Goal: Task Accomplishment & Management: Manage account settings

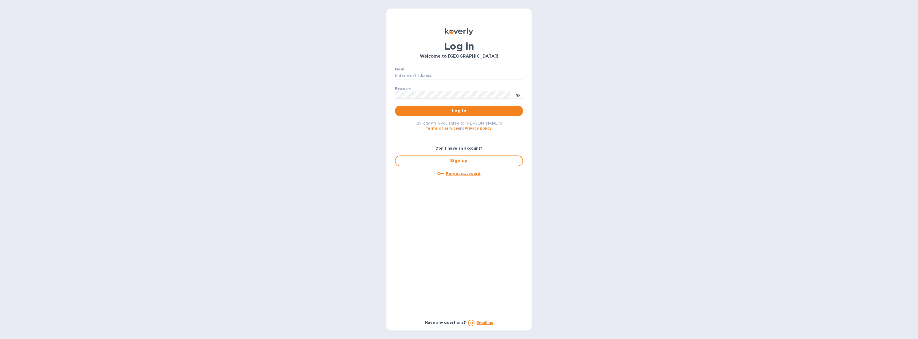
type input "[EMAIL_ADDRESS][DOMAIN_NAME]"
click at [452, 110] on span "Log in" at bounding box center [459, 111] width 120 height 6
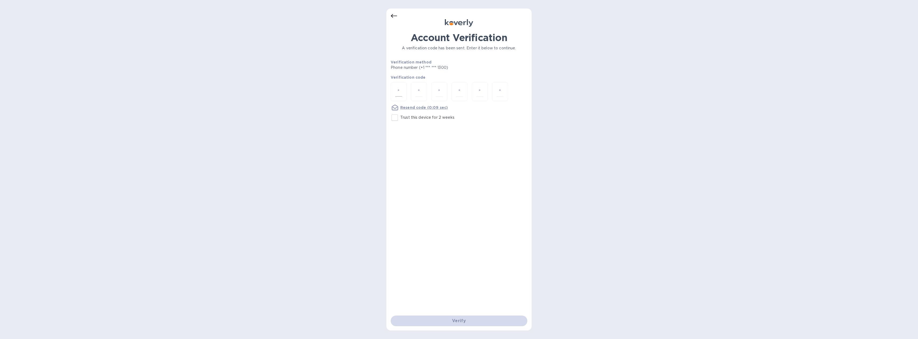
click at [401, 92] on input "number" at bounding box center [398, 92] width 7 height 10
type input "6"
type input "2"
type input "9"
type input "1"
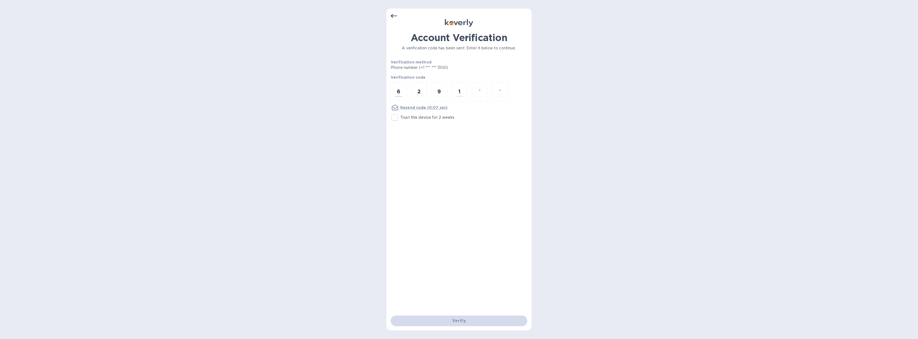
type input "6"
type input "2"
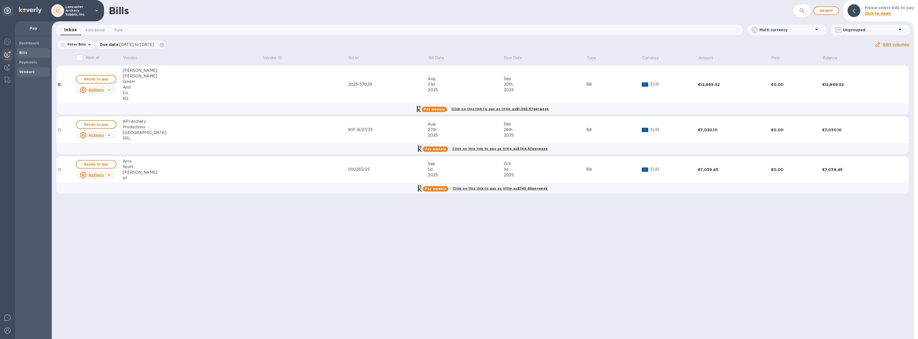
click at [28, 72] on b "Vendors" at bounding box center [26, 72] width 15 height 4
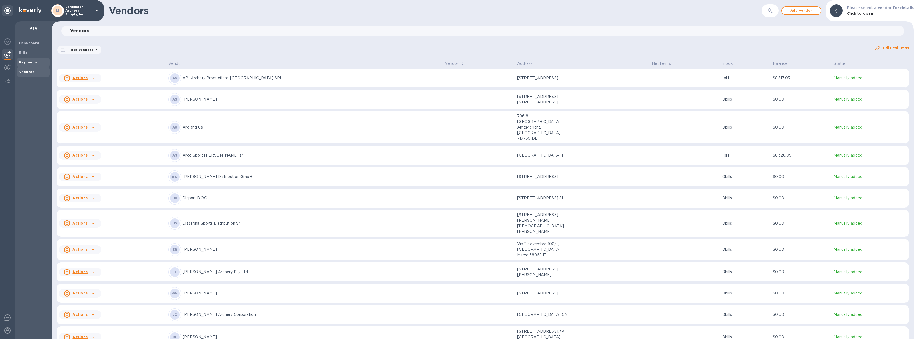
click at [35, 63] on b "Payments" at bounding box center [28, 62] width 18 height 4
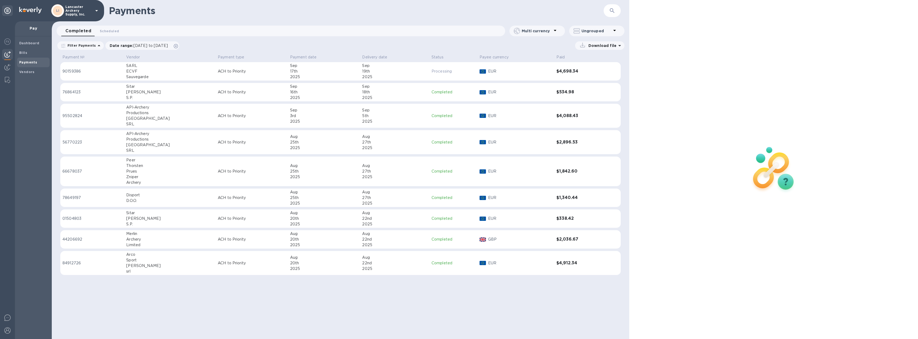
click at [290, 73] on div "17th" at bounding box center [324, 72] width 68 height 6
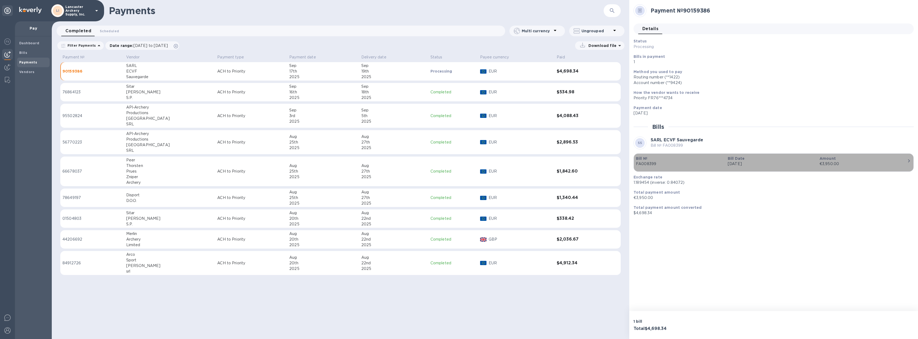
click at [866, 164] on div "€3,950.00" at bounding box center [864, 164] width 88 height 6
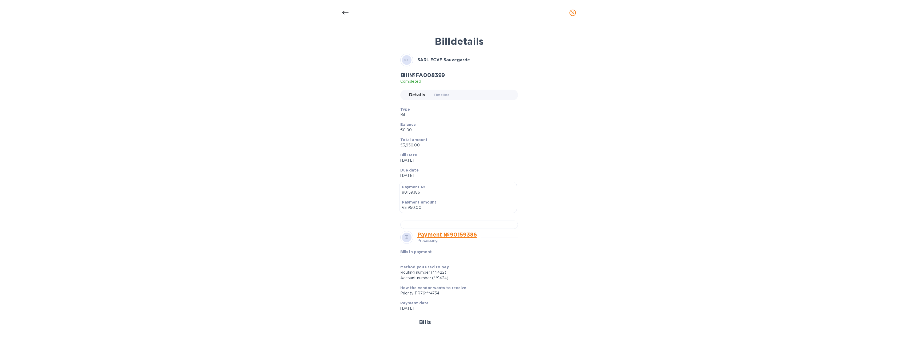
click at [575, 12] on icon "close" at bounding box center [572, 12] width 5 height 5
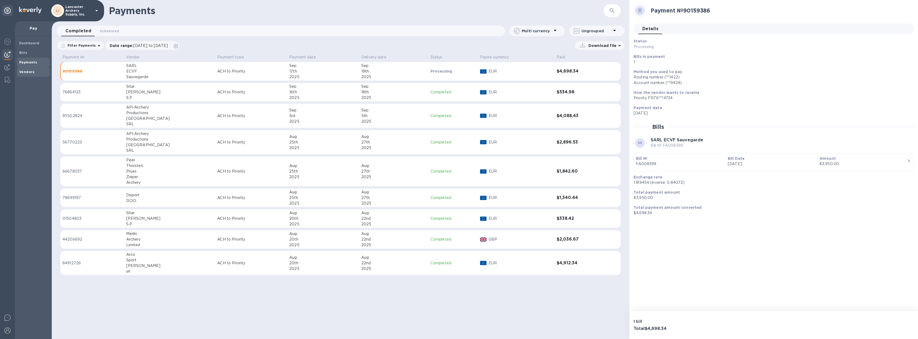
click at [28, 73] on b "Vendors" at bounding box center [26, 72] width 15 height 4
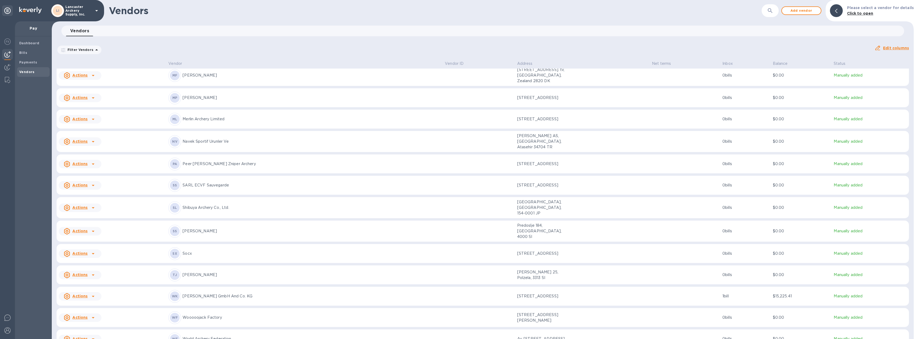
scroll to position [272, 0]
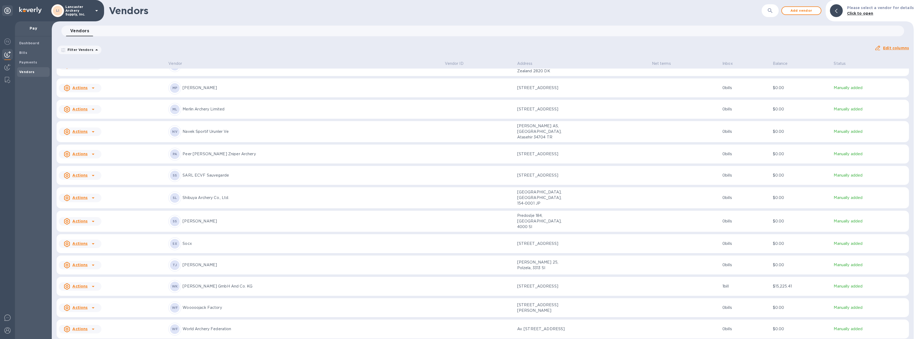
click at [354, 284] on p "Werner Beiter GmbH And Co. KG" at bounding box center [312, 287] width 258 height 6
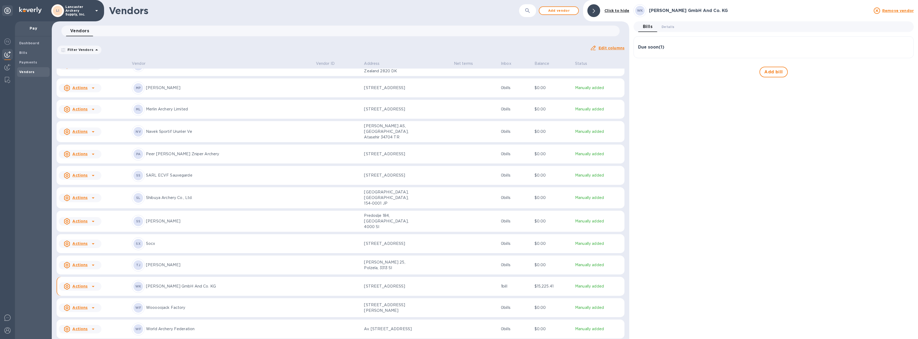
click at [714, 48] on div "Due soon ( 1 )" at bounding box center [773, 47] width 271 height 5
click at [906, 74] on icon "button" at bounding box center [904, 73] width 6 height 6
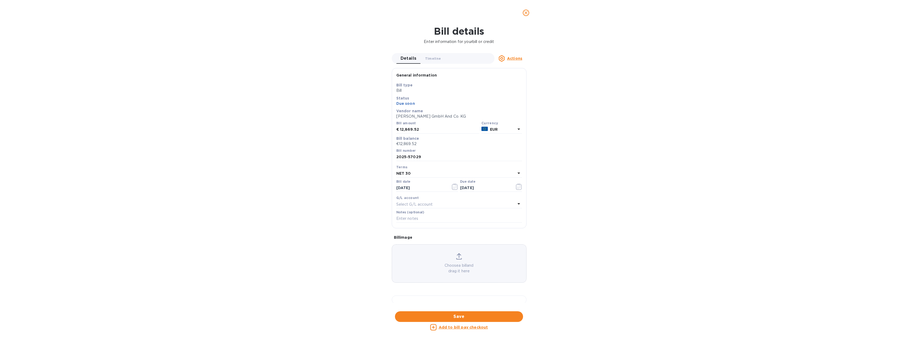
click at [517, 59] on u "Actions" at bounding box center [514, 58] width 15 height 4
click at [508, 92] on div at bounding box center [504, 92] width 9 height 9
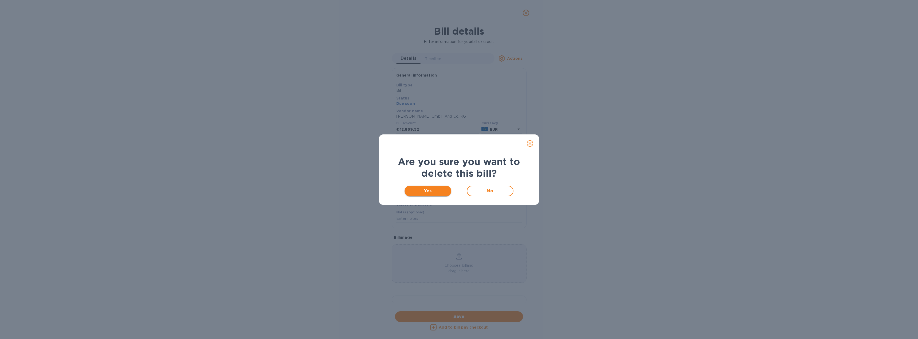
click at [437, 188] on span "Yes" at bounding box center [428, 191] width 38 height 6
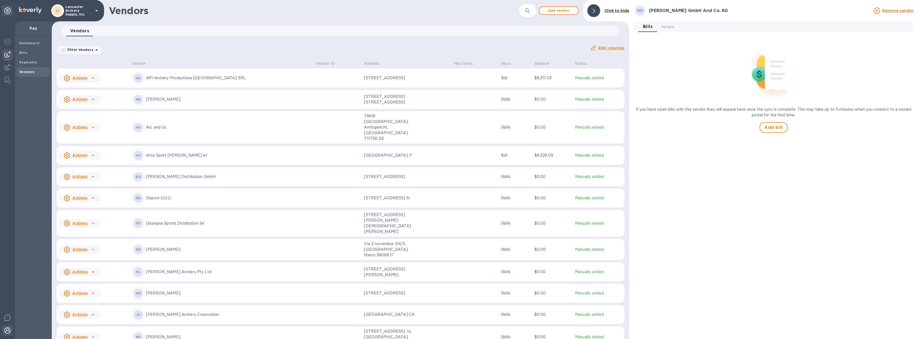
click at [9, 330] on img at bounding box center [7, 330] width 6 height 6
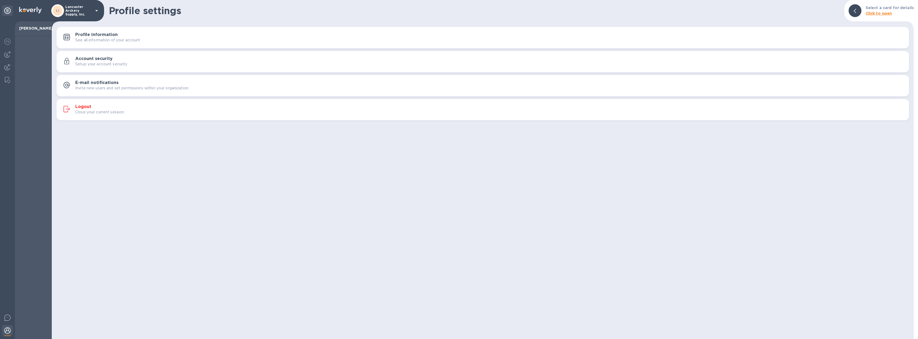
click at [82, 107] on h3 "Logout" at bounding box center [83, 106] width 16 height 5
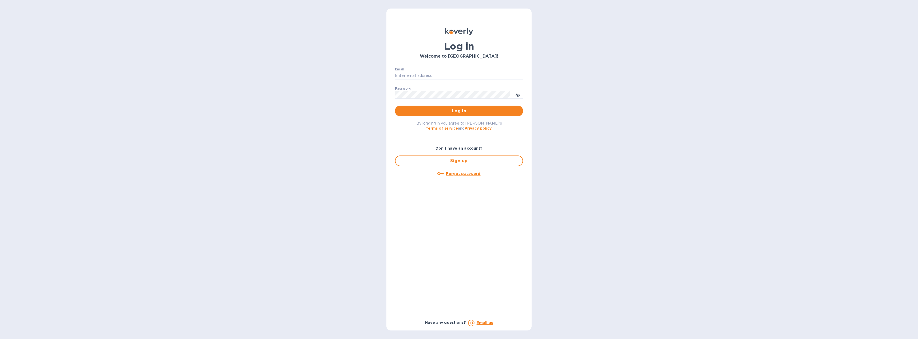
type input "[EMAIL_ADDRESS][DOMAIN_NAME]"
